Goal: Task Accomplishment & Management: Manage account settings

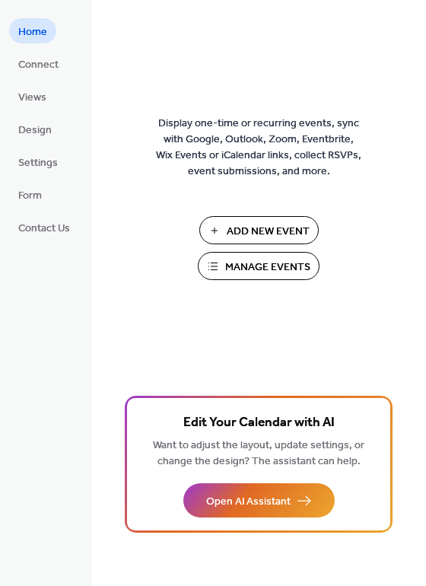
click at [299, 267] on span "Manage Events" at bounding box center [267, 268] width 85 height 16
click at [40, 67] on span "Connect" at bounding box center [38, 65] width 40 height 16
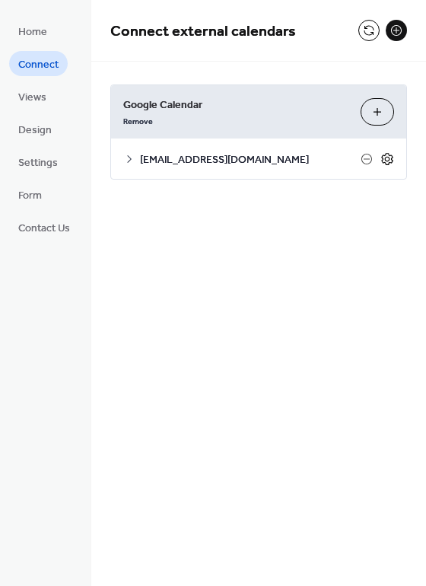
click at [387, 158] on icon at bounding box center [388, 159] width 14 height 14
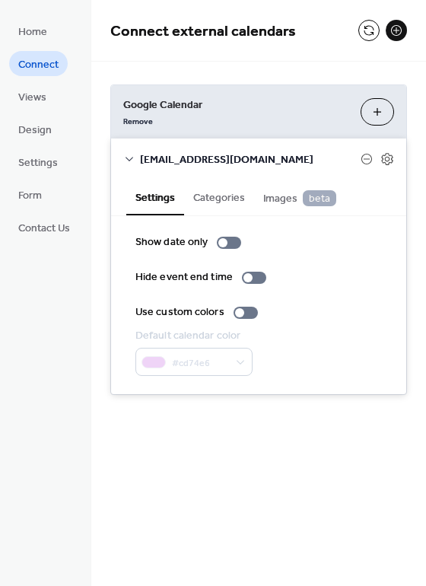
click at [150, 206] on button "Settings" at bounding box center [155, 197] width 58 height 37
click at [370, 30] on button at bounding box center [369, 30] width 21 height 21
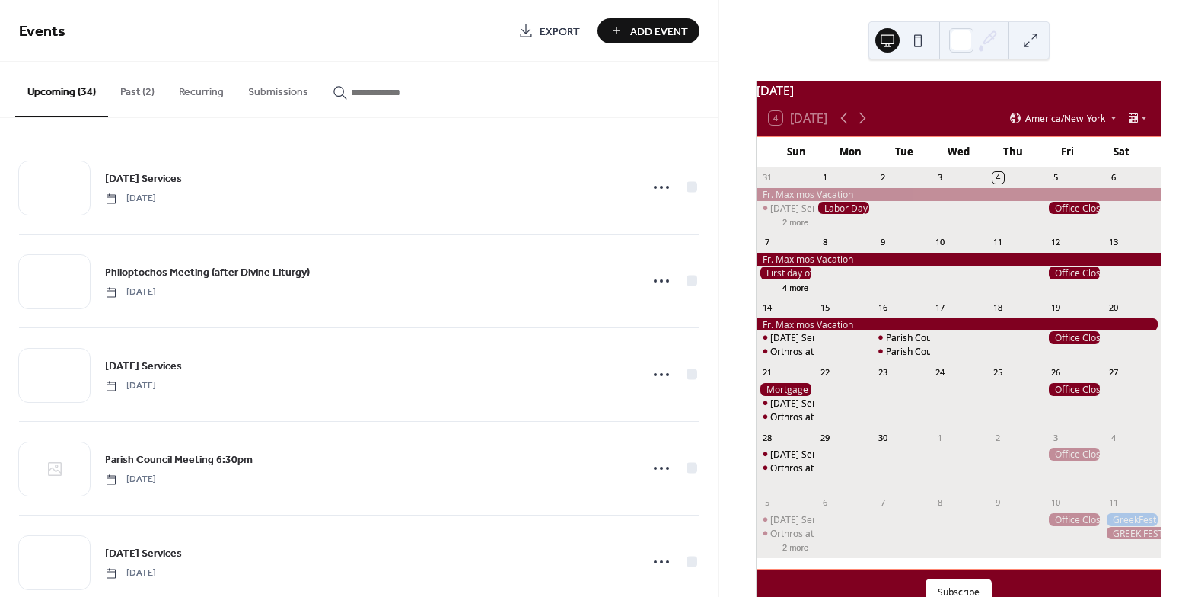
click at [537, 30] on link "Export" at bounding box center [549, 30] width 85 height 25
click at [358, 37] on span "Events" at bounding box center [263, 32] width 488 height 30
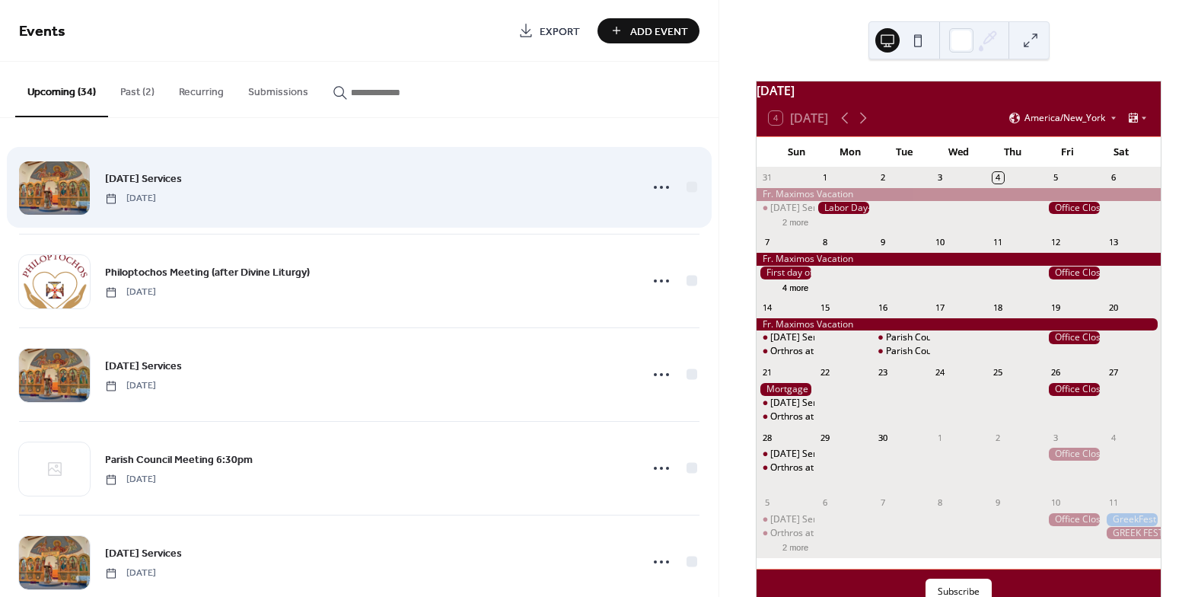
click at [74, 180] on div at bounding box center [54, 187] width 71 height 53
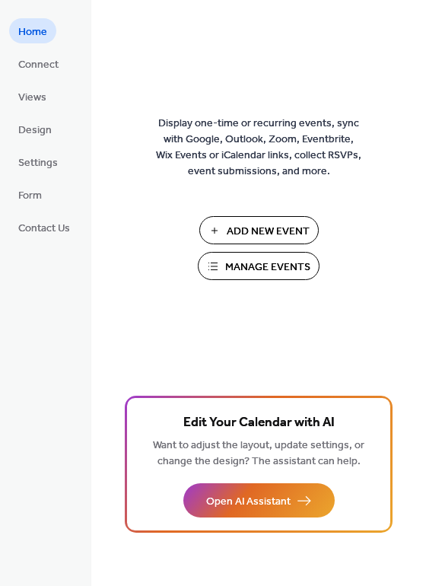
click at [226, 260] on span "Manage Events" at bounding box center [267, 268] width 85 height 16
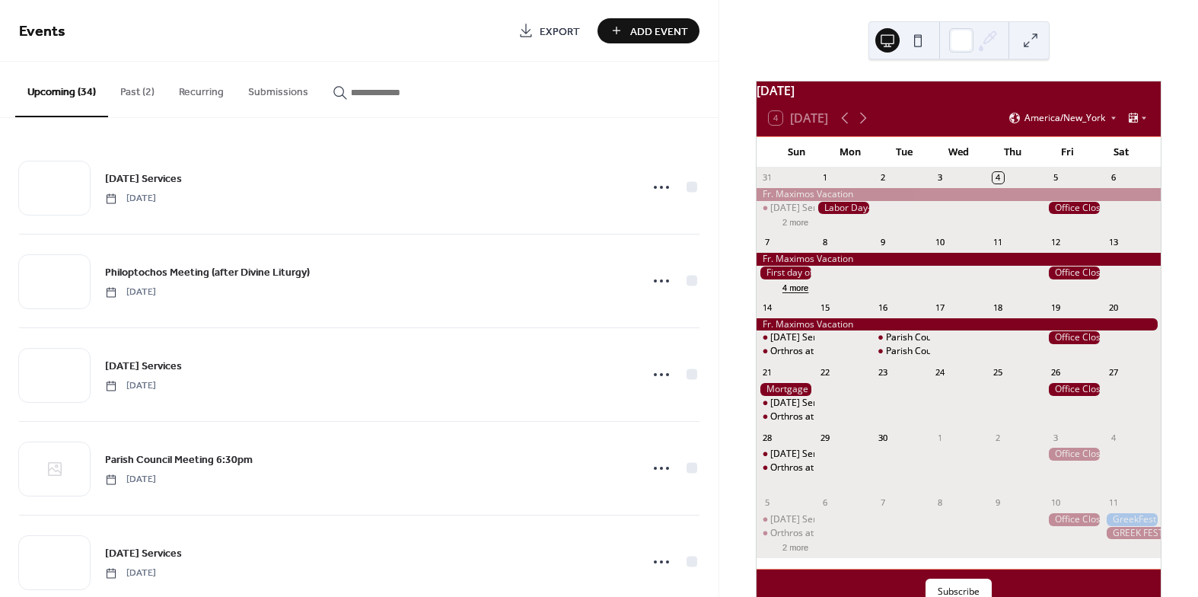
click at [799, 293] on button "4 more" at bounding box center [796, 286] width 38 height 13
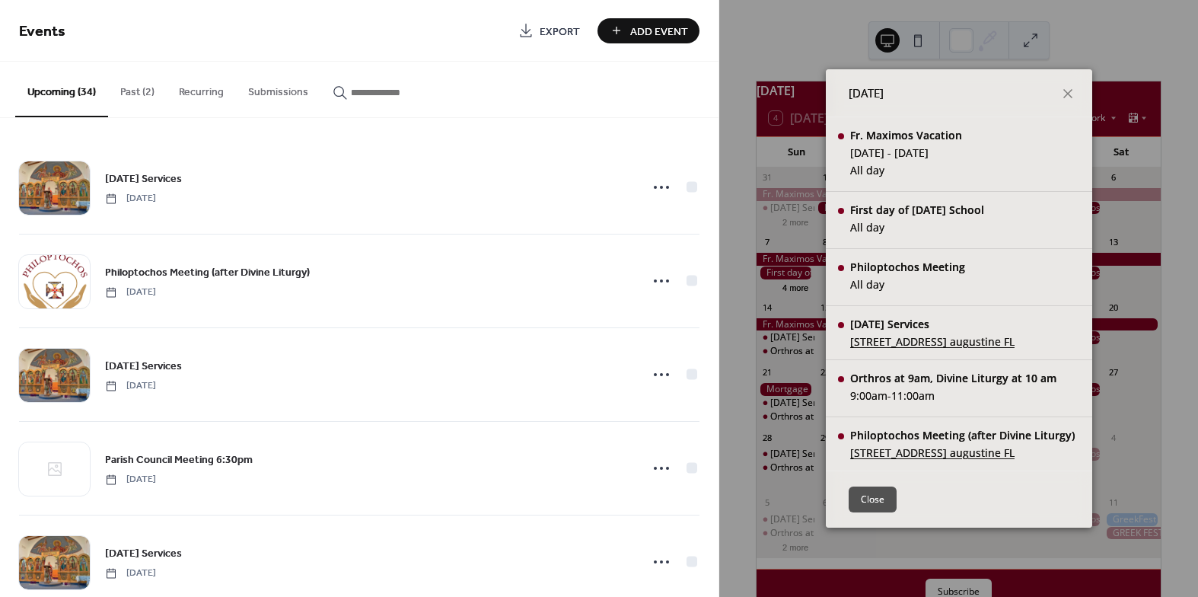
click at [551, 31] on span "Export" at bounding box center [560, 32] width 40 height 16
click at [860, 497] on button "Close" at bounding box center [873, 499] width 48 height 26
